Goal: Use online tool/utility

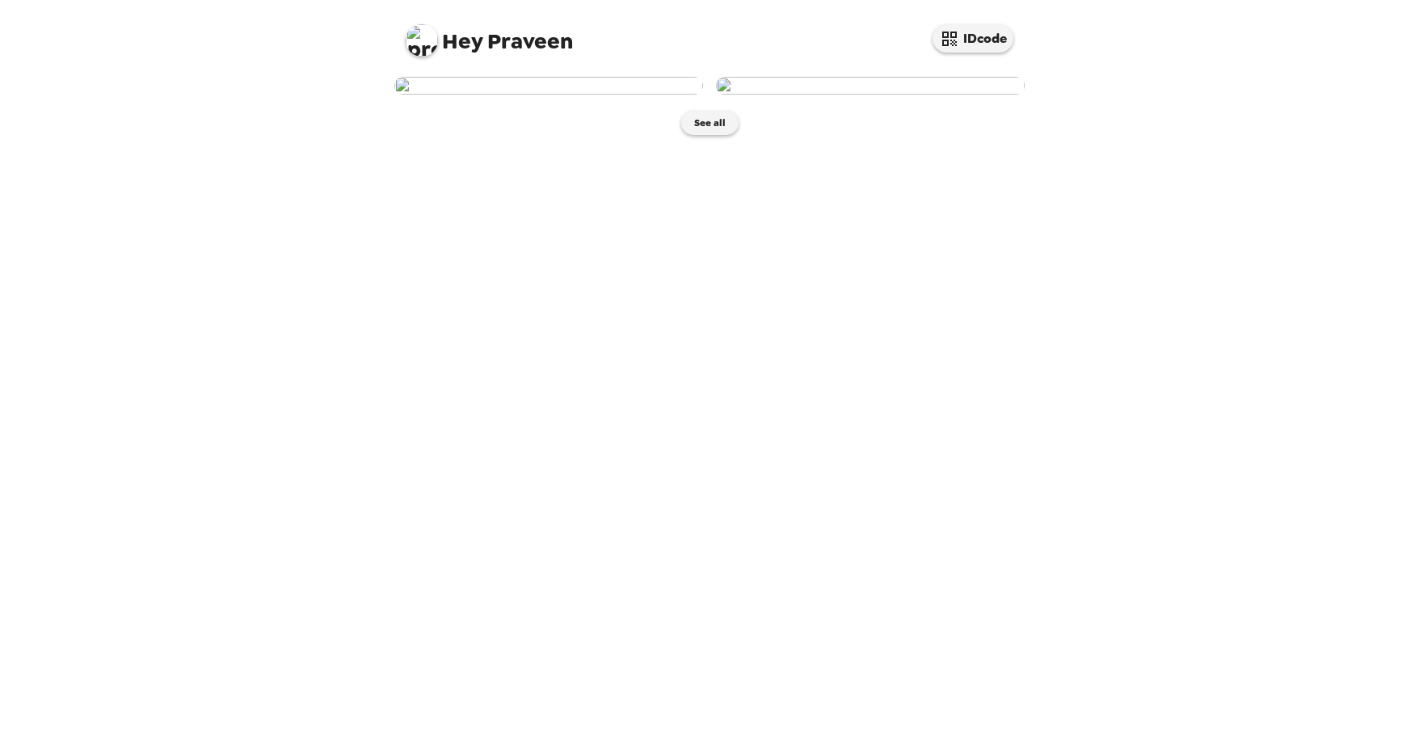
click at [509, 95] on img at bounding box center [548, 86] width 309 height 18
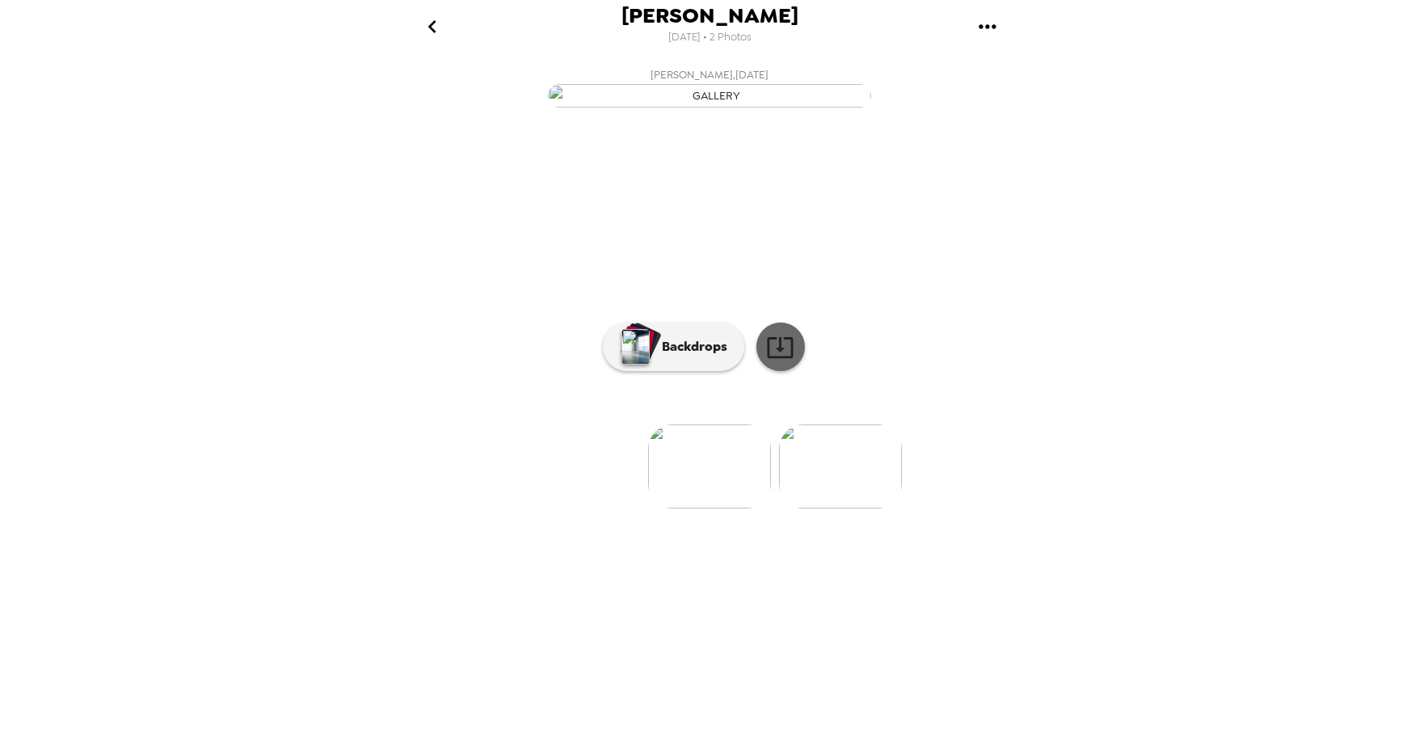
click at [770, 361] on icon at bounding box center [780, 347] width 28 height 28
click at [706, 356] on p "Backdrops" at bounding box center [691, 346] width 74 height 19
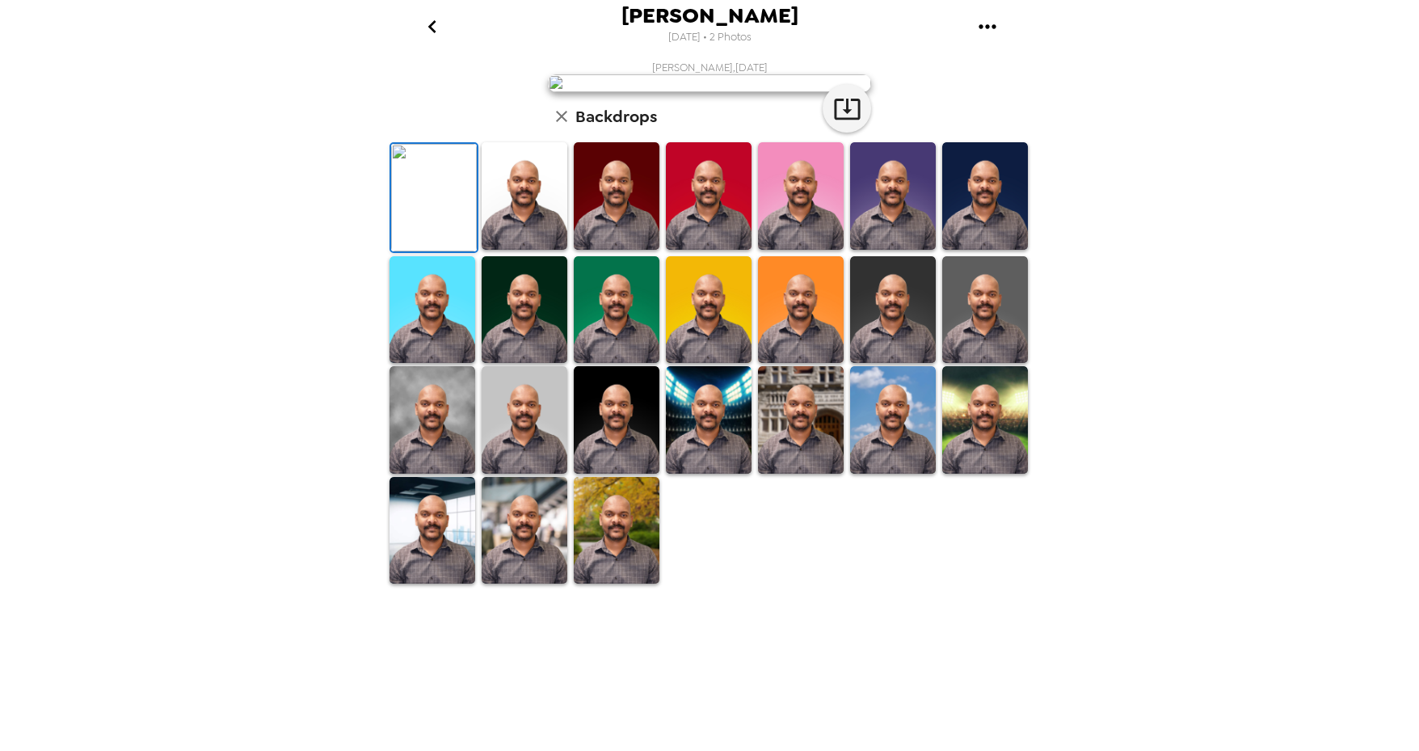
scroll to position [118, 0]
click at [411, 474] on img at bounding box center [433, 419] width 86 height 107
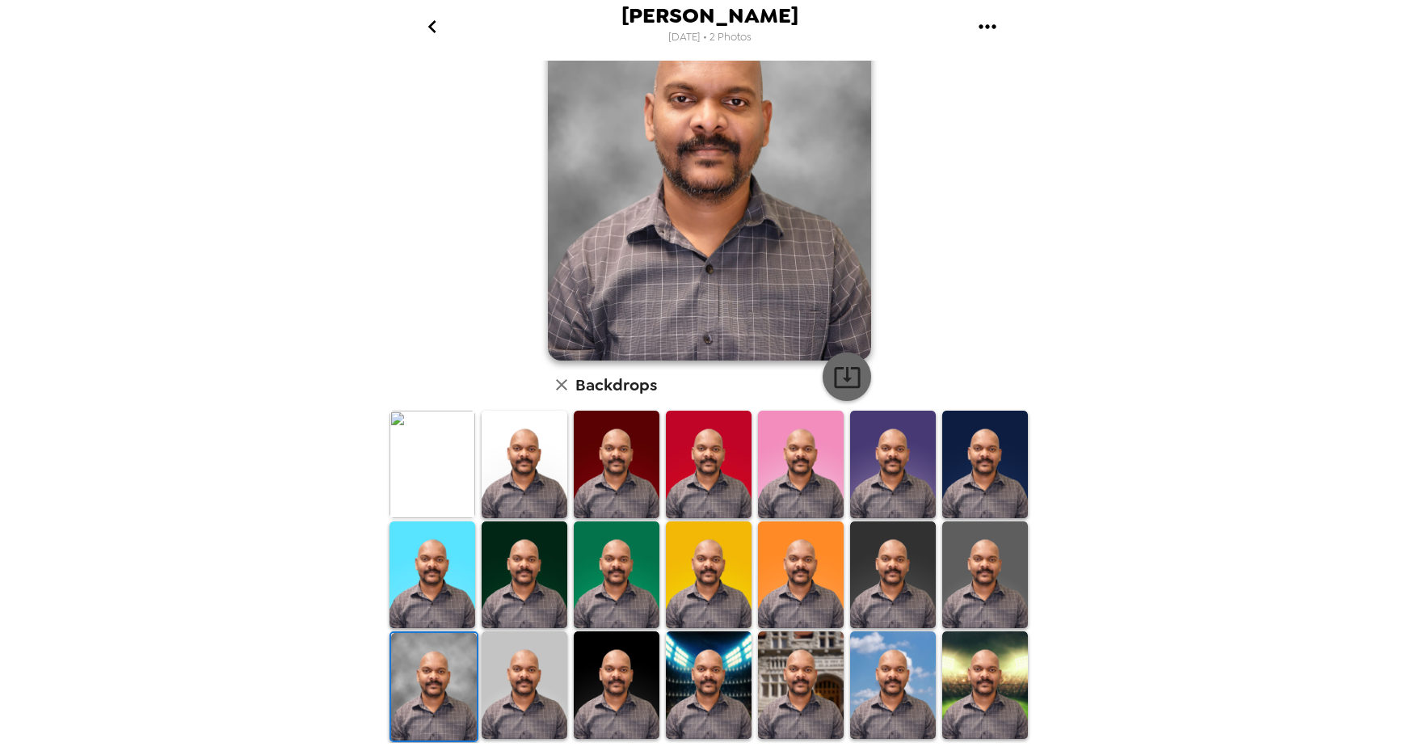
click at [834, 380] on icon "button" at bounding box center [847, 377] width 26 height 21
click at [508, 678] on img at bounding box center [525, 684] width 86 height 107
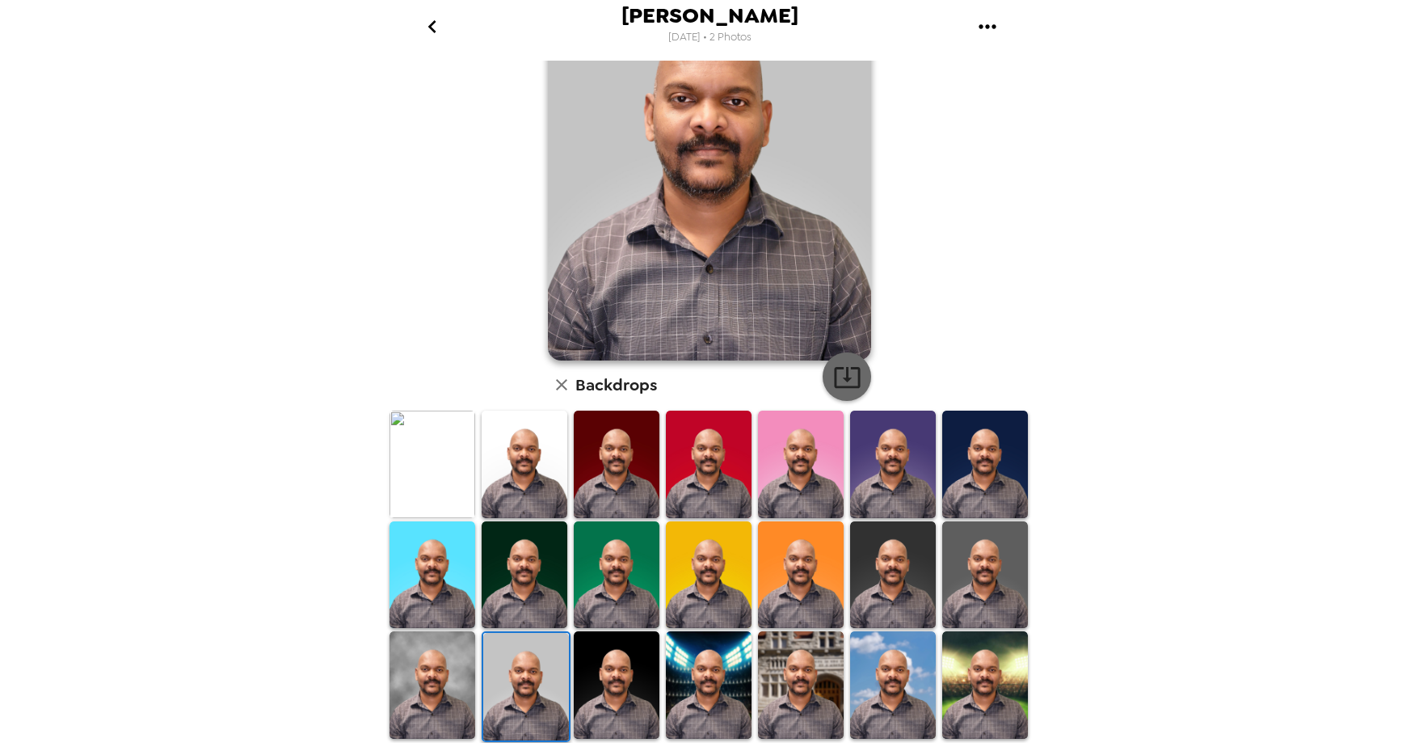
click at [837, 381] on icon "button" at bounding box center [847, 377] width 28 height 28
click at [621, 670] on img at bounding box center [617, 684] width 86 height 107
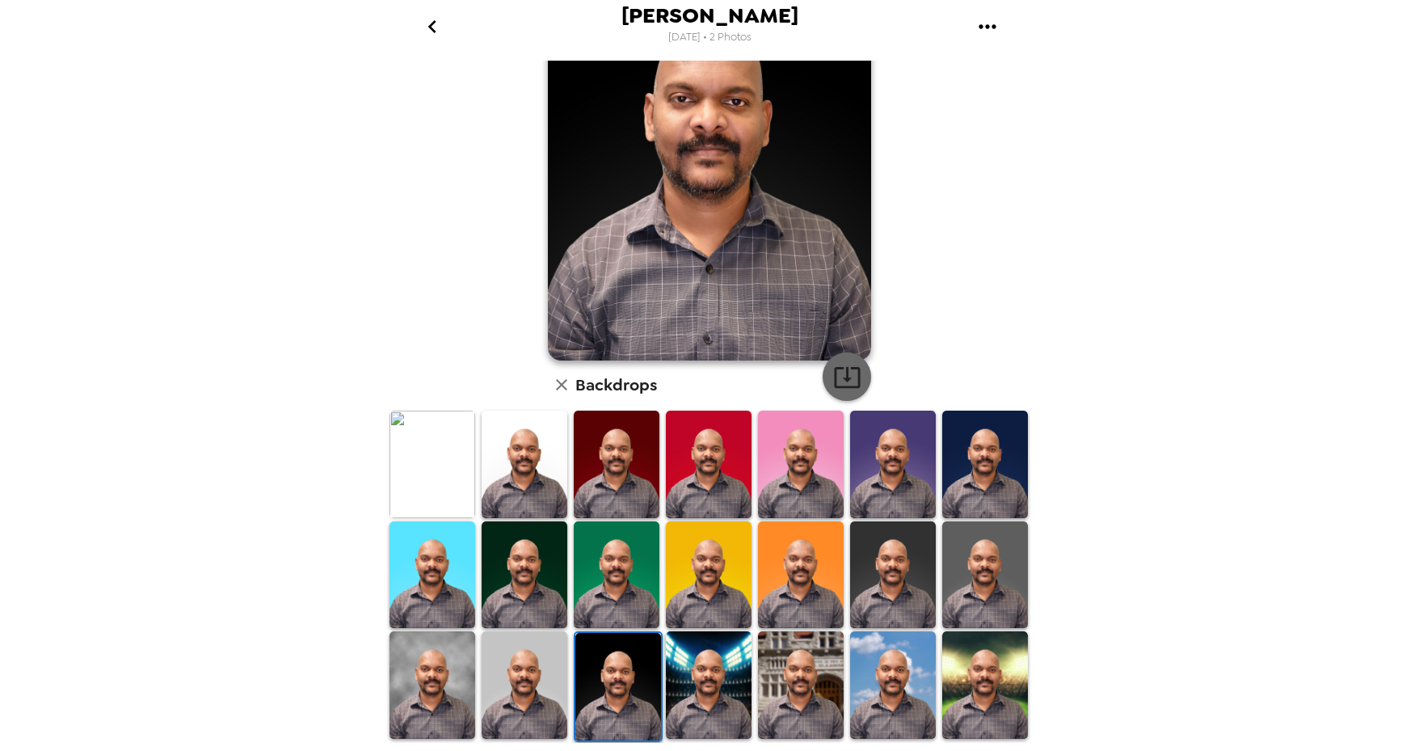
click at [841, 375] on icon "button" at bounding box center [847, 377] width 26 height 21
click at [955, 446] on img at bounding box center [985, 464] width 86 height 107
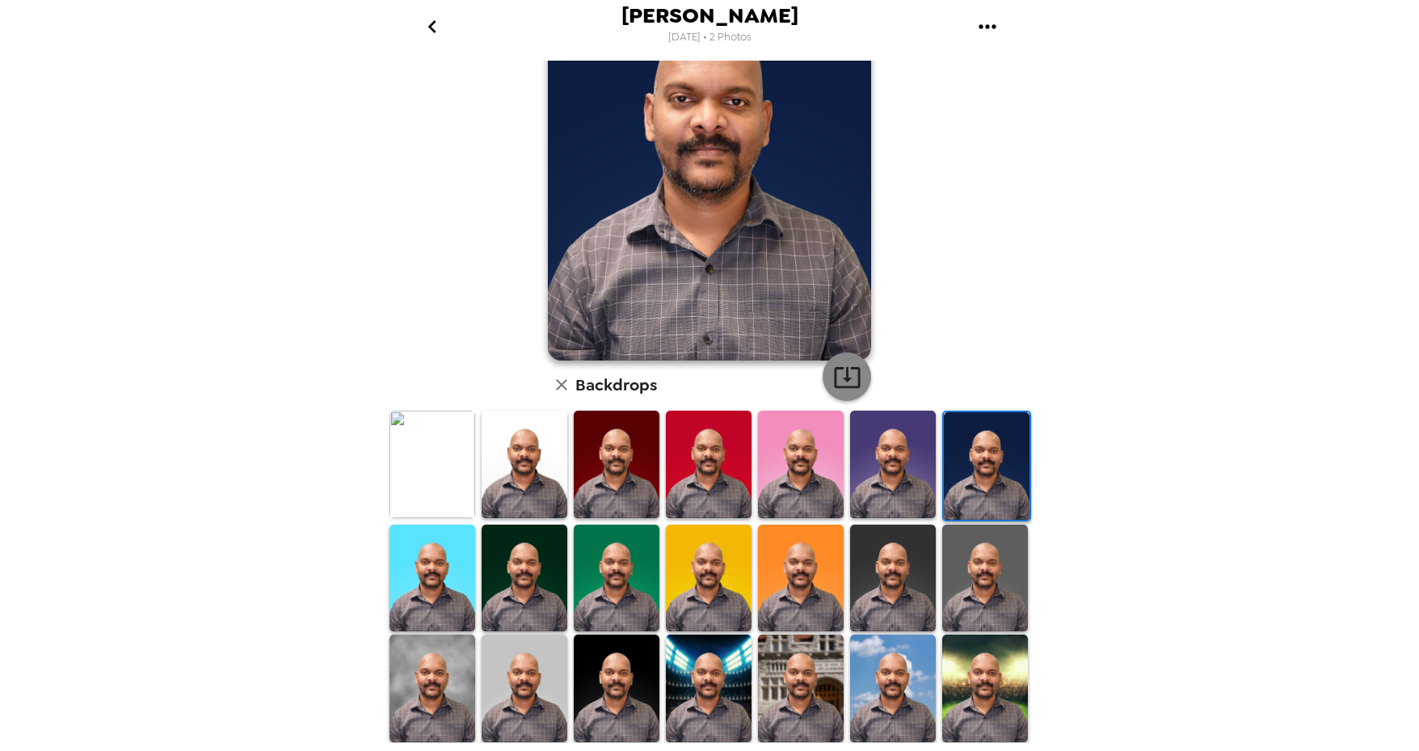
click at [847, 375] on icon "button" at bounding box center [847, 377] width 28 height 28
click at [543, 572] on img at bounding box center [525, 578] width 86 height 107
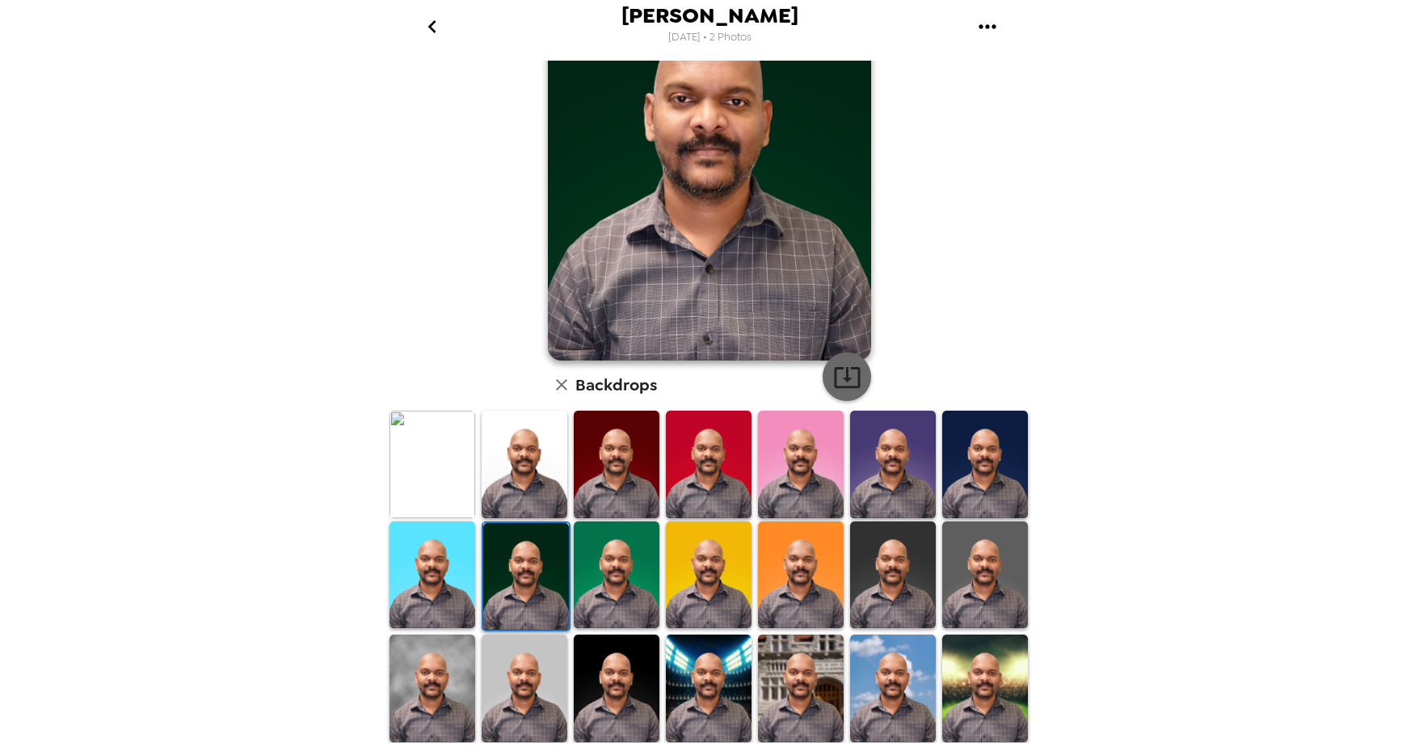
click at [845, 379] on icon "button" at bounding box center [847, 377] width 28 height 28
click at [523, 459] on img at bounding box center [525, 464] width 86 height 107
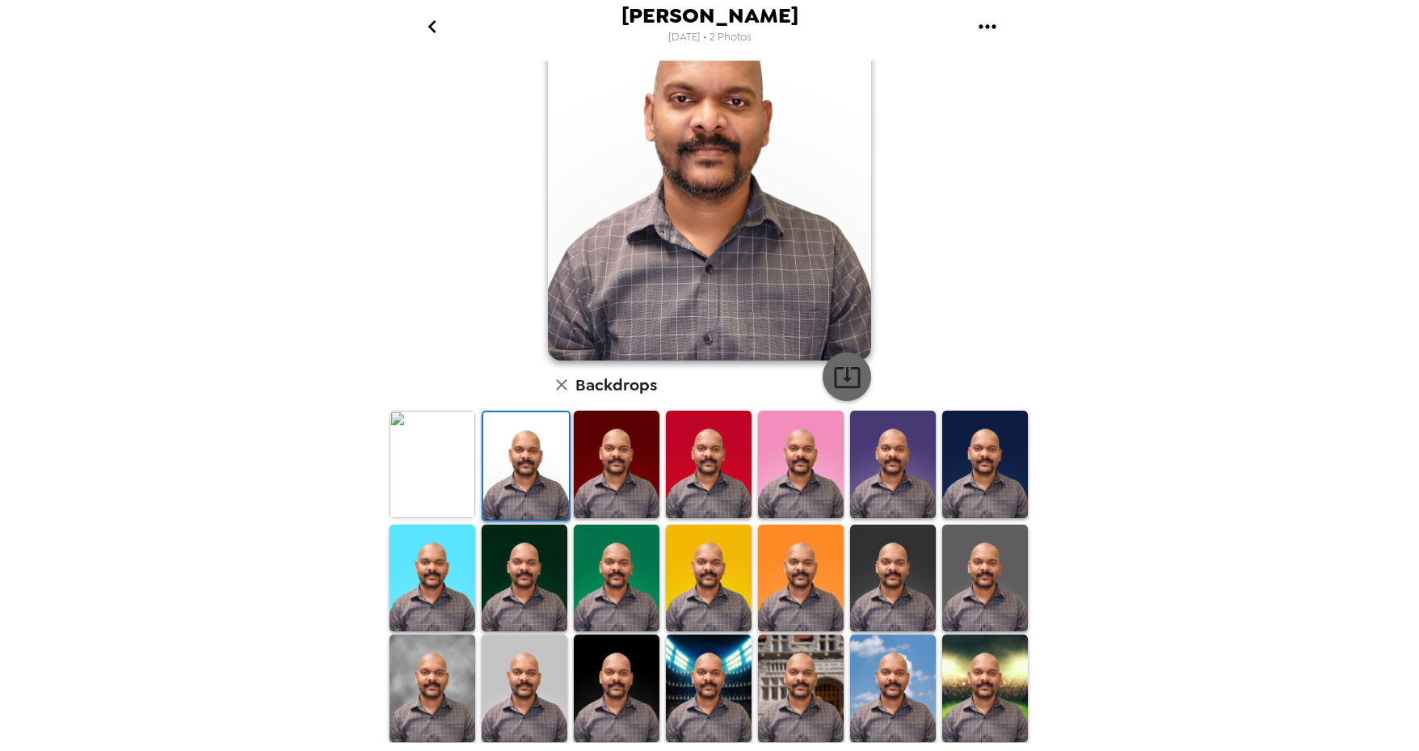
click at [845, 363] on icon "button" at bounding box center [847, 377] width 28 height 28
click at [420, 470] on img at bounding box center [433, 464] width 86 height 107
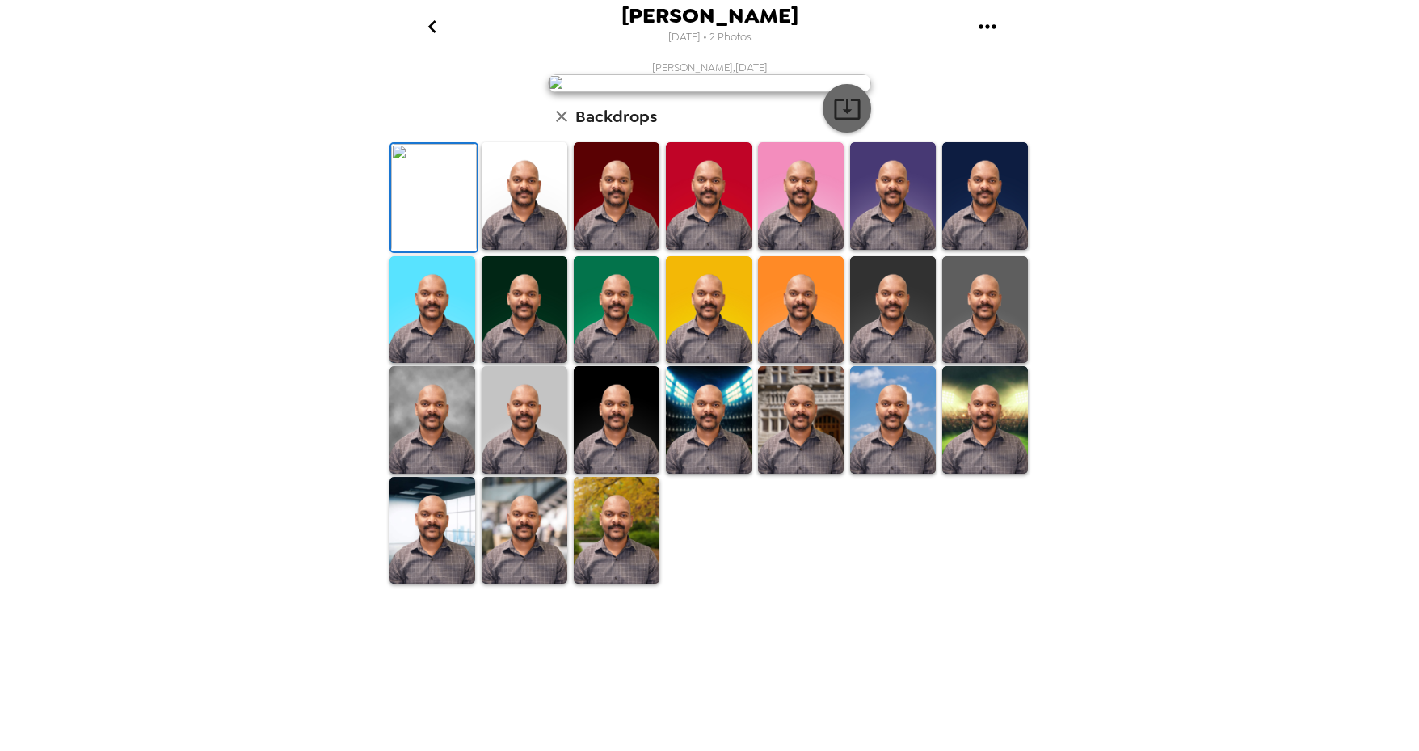
click at [841, 123] on icon "button" at bounding box center [847, 109] width 28 height 28
click at [957, 364] on img at bounding box center [985, 309] width 86 height 107
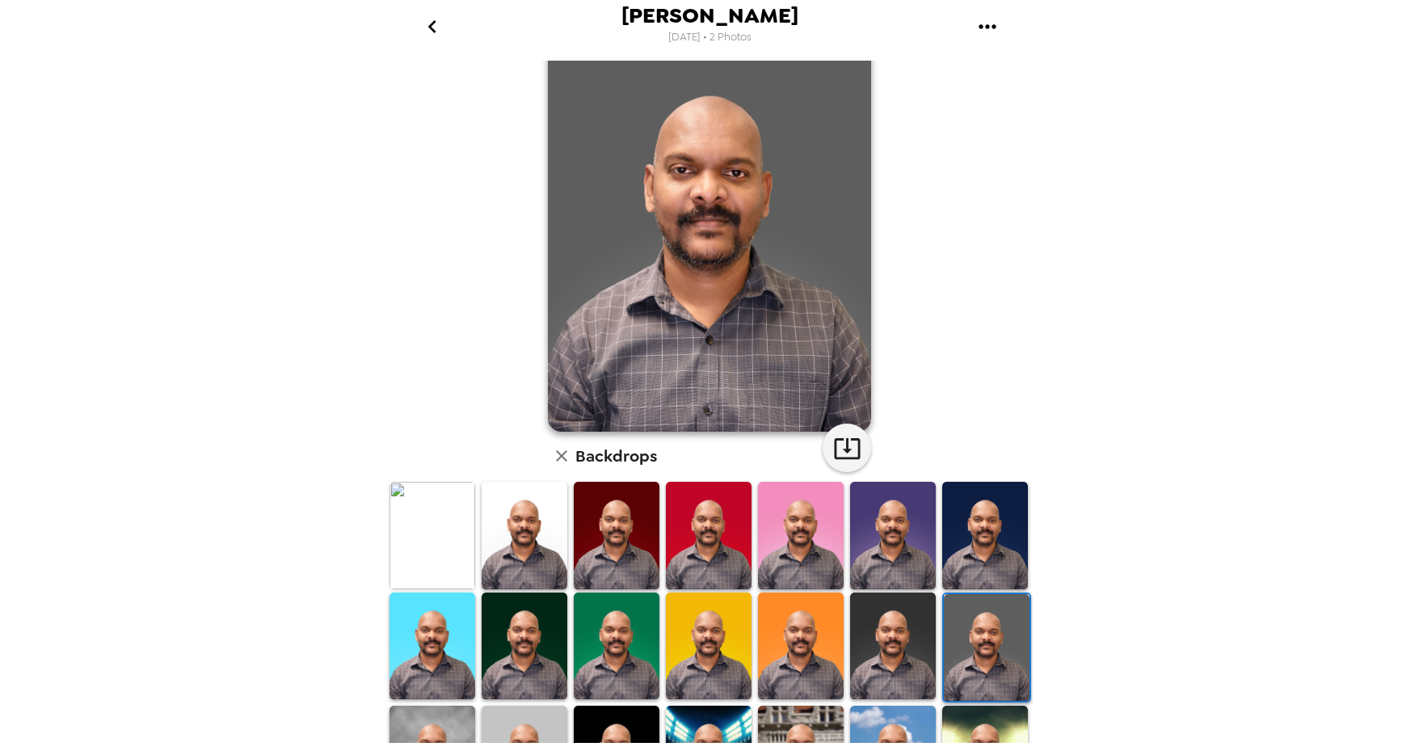
scroll to position [43, 0]
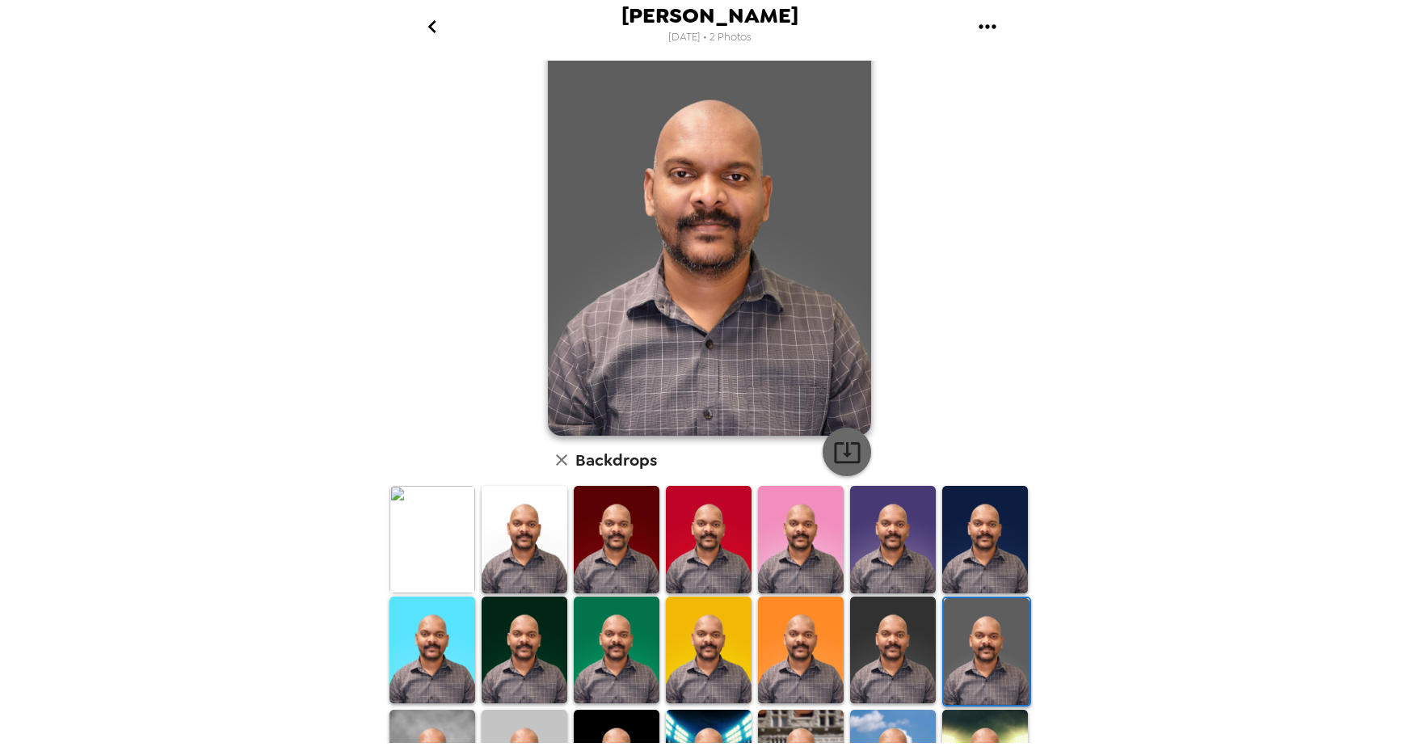
click at [841, 449] on icon "button" at bounding box center [847, 452] width 26 height 21
